Goal: Task Accomplishment & Management: Complete application form

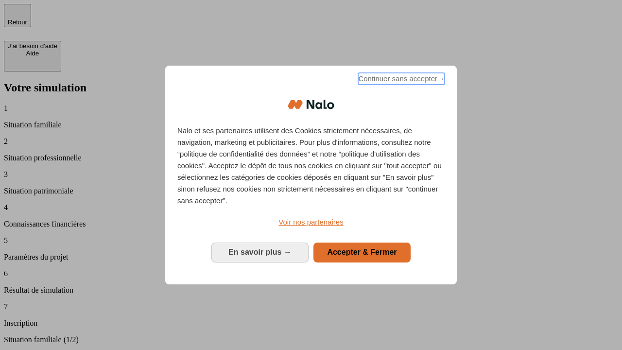
click at [400, 80] on span "Continuer sans accepter →" at bounding box center [401, 79] width 87 height 12
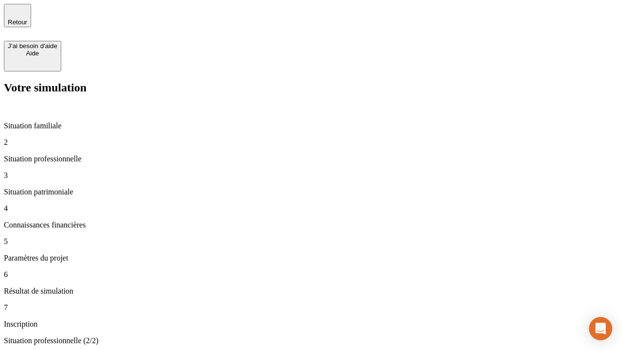
type input "30 000"
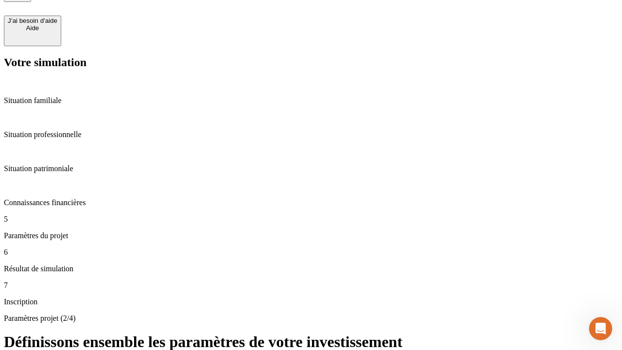
type input "25"
type input "5"
type input "1 000"
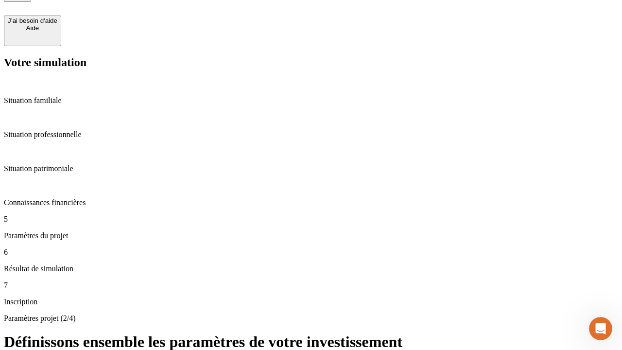
type input "640"
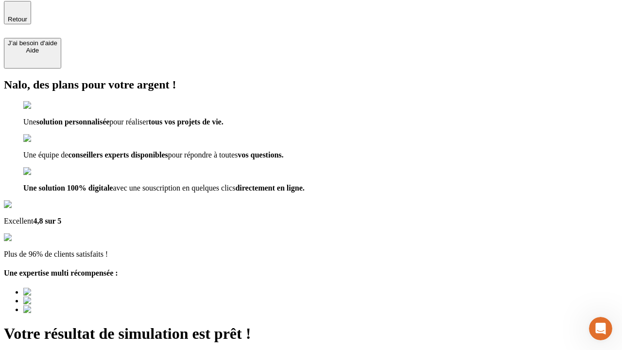
type input "[EMAIL_ADDRESS][PERSON_NAME][DOMAIN_NAME]"
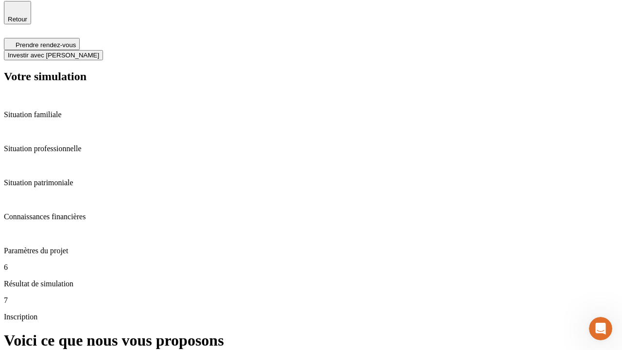
click at [99, 52] on span "Investir avec [PERSON_NAME]" at bounding box center [53, 55] width 91 height 7
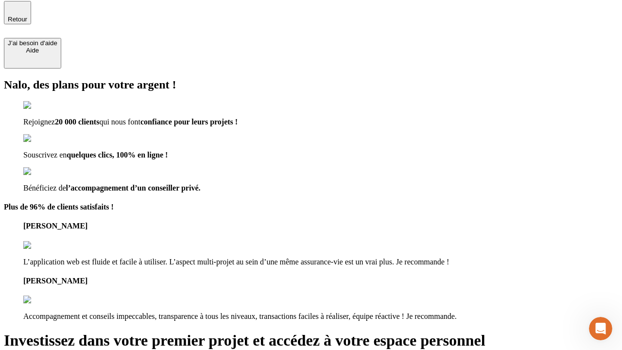
scroll to position [2, 0]
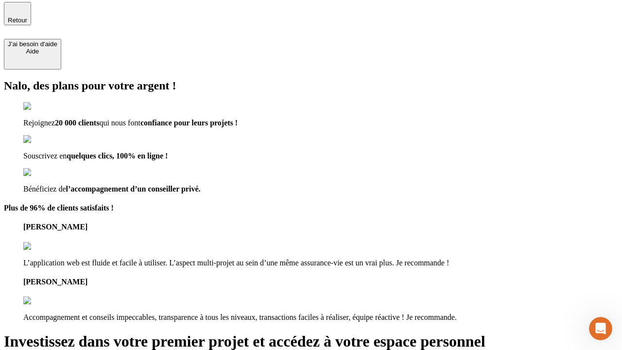
type input "abc"
